Goal: Task Accomplishment & Management: Complete application form

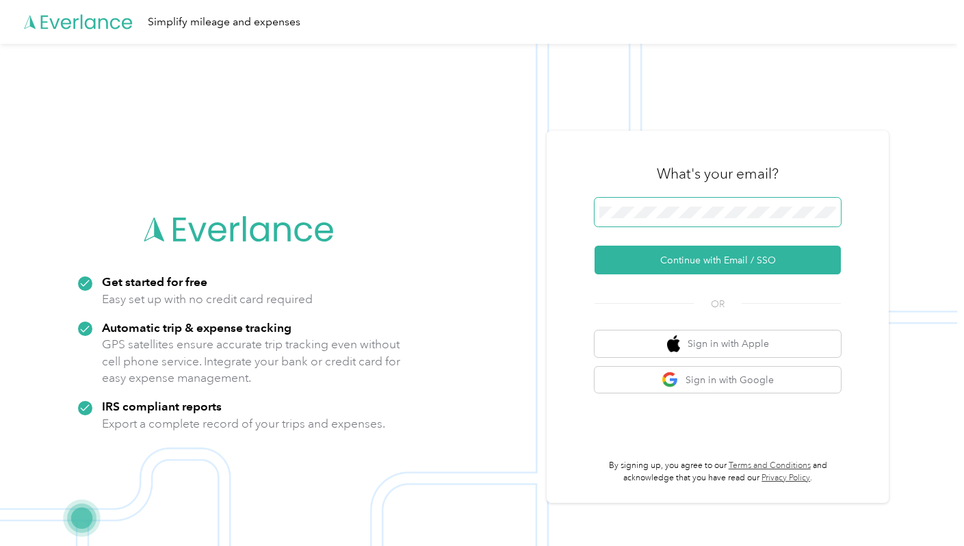
click at [656, 222] on span at bounding box center [717, 212] width 246 height 29
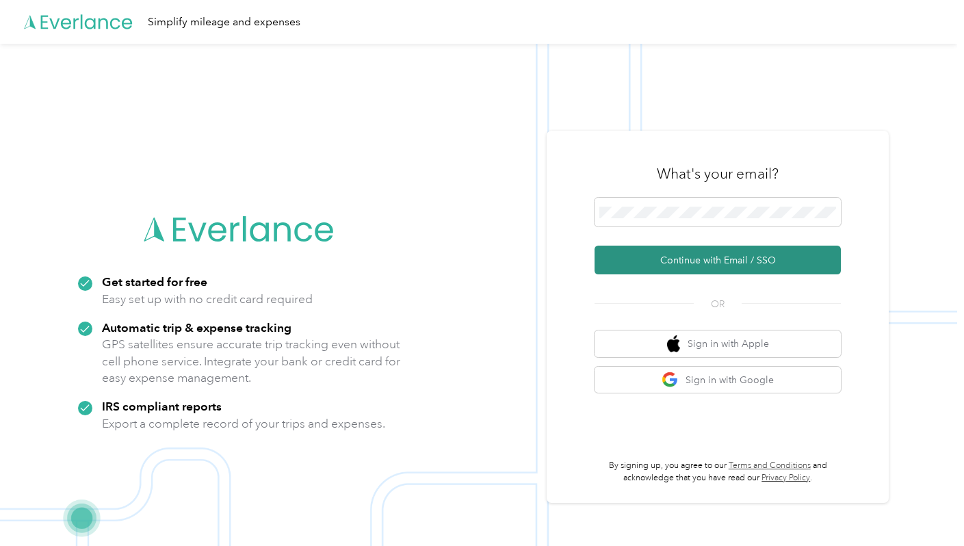
click at [688, 255] on button "Continue with Email / SSO" at bounding box center [717, 260] width 246 height 29
